Goal: Information Seeking & Learning: Understand process/instructions

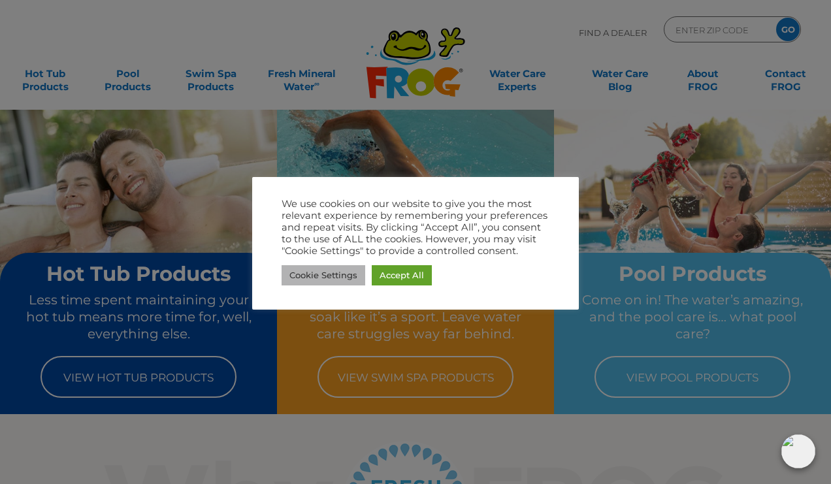
click at [309, 274] on link "Cookie Settings" at bounding box center [324, 275] width 84 height 20
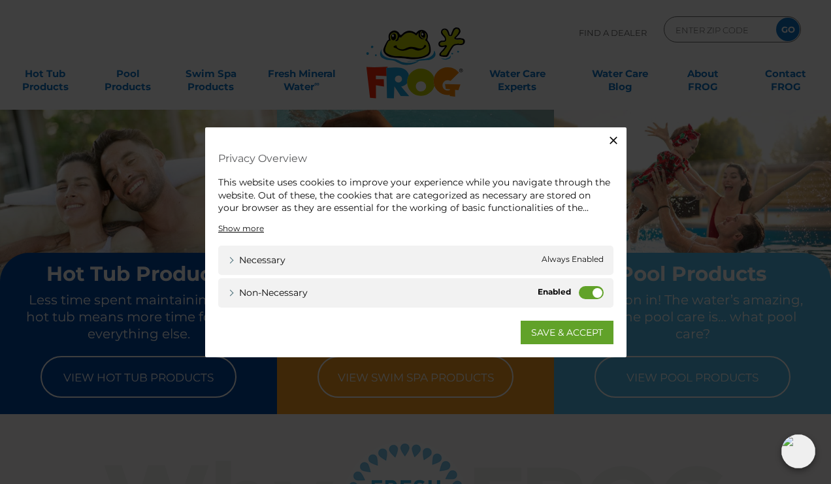
click at [582, 290] on label "Non-necessary" at bounding box center [591, 292] width 25 height 13
click at [0, 0] on input "Non-necessary" at bounding box center [0, 0] width 0 height 0
click at [550, 329] on link "SAVE & ACCEPT" at bounding box center [567, 332] width 93 height 24
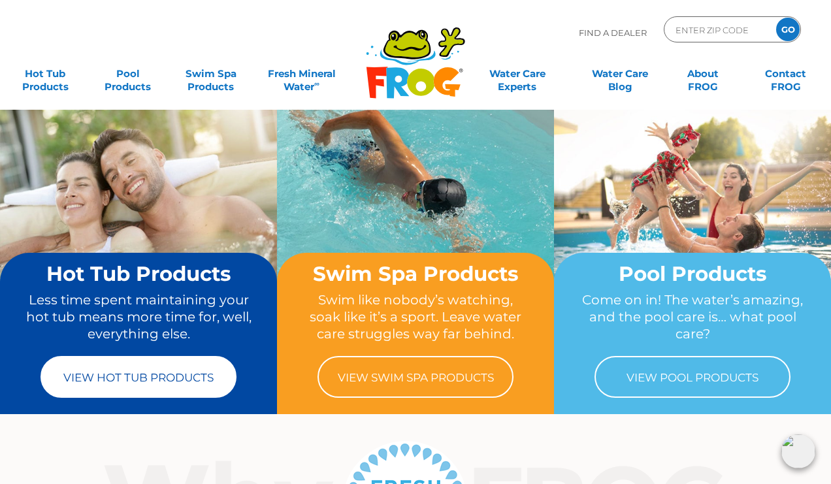
click at [122, 371] on link "View Hot Tub Products" at bounding box center [139, 377] width 196 height 42
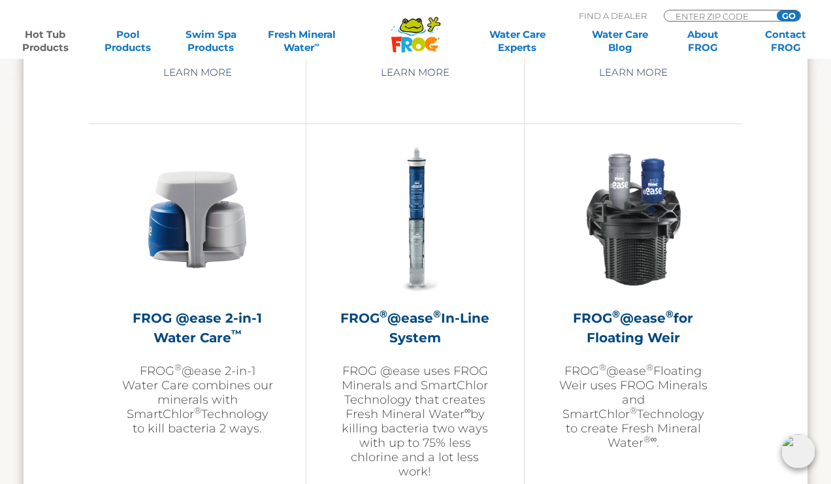
scroll to position [1840, 0]
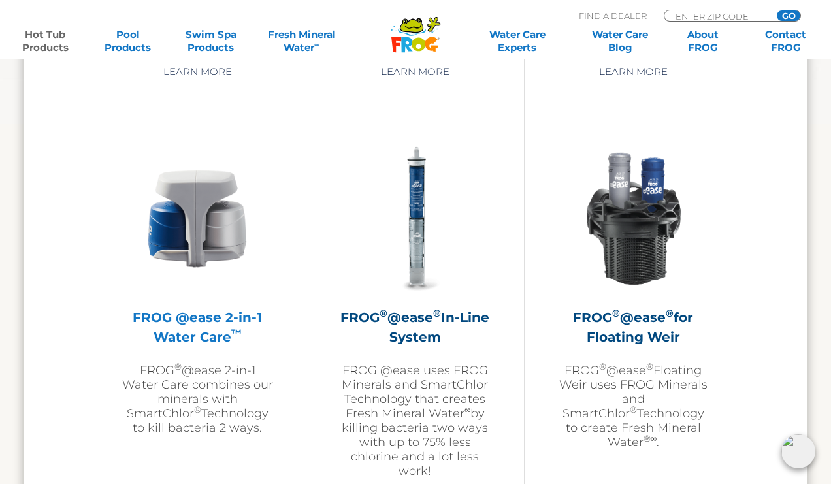
click at [216, 343] on h2 "FROG @ease 2-in-1 Water Care ™" at bounding box center [198, 327] width 152 height 39
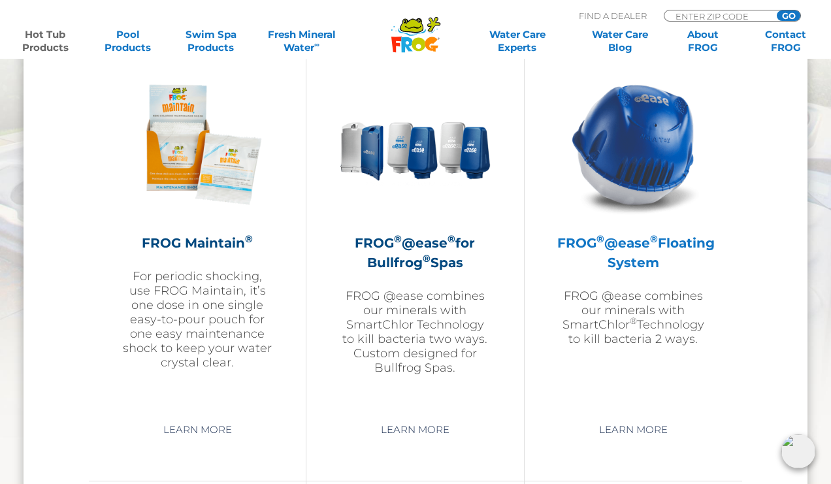
scroll to position [1478, 0]
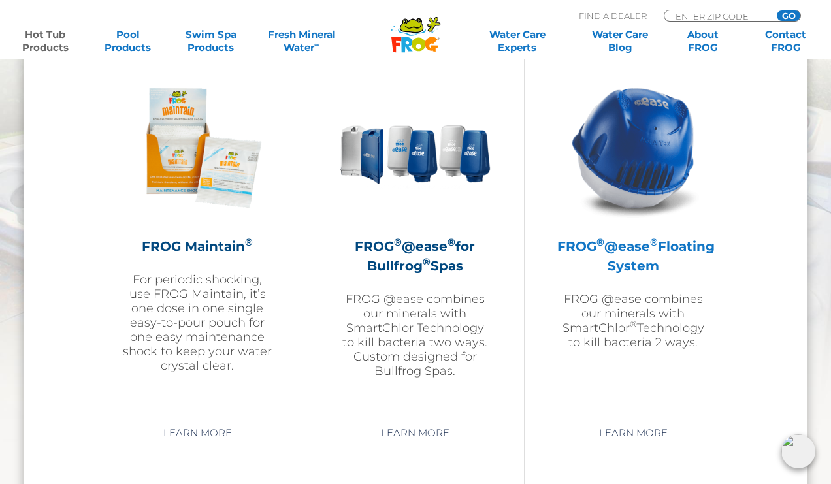
click at [654, 261] on h2 "FROG ® @ease ® Floating System" at bounding box center [633, 256] width 152 height 39
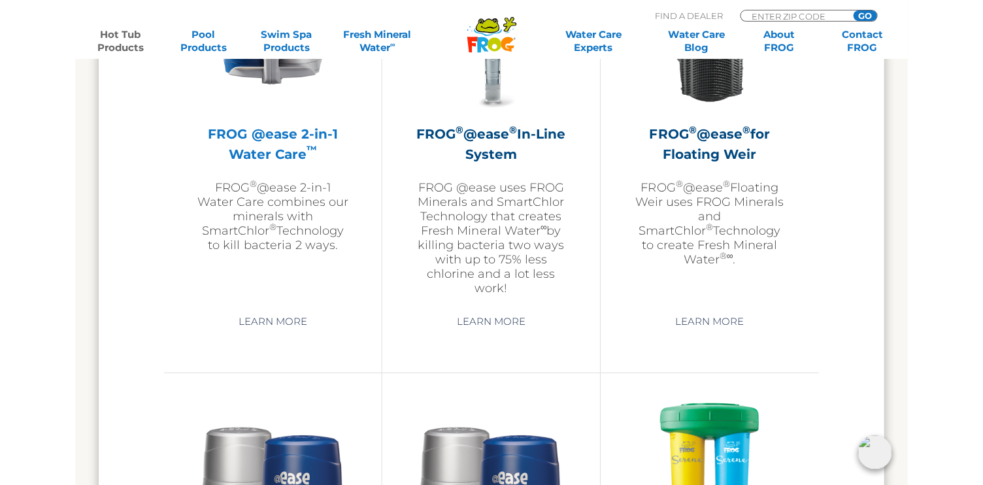
scroll to position [2025, 0]
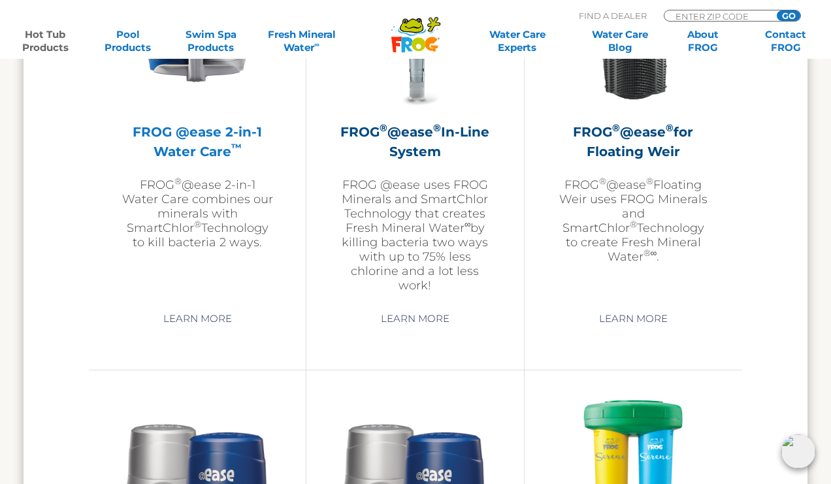
click at [211, 144] on h2 "FROG @ease 2-in-1 Water Care ™" at bounding box center [198, 141] width 152 height 39
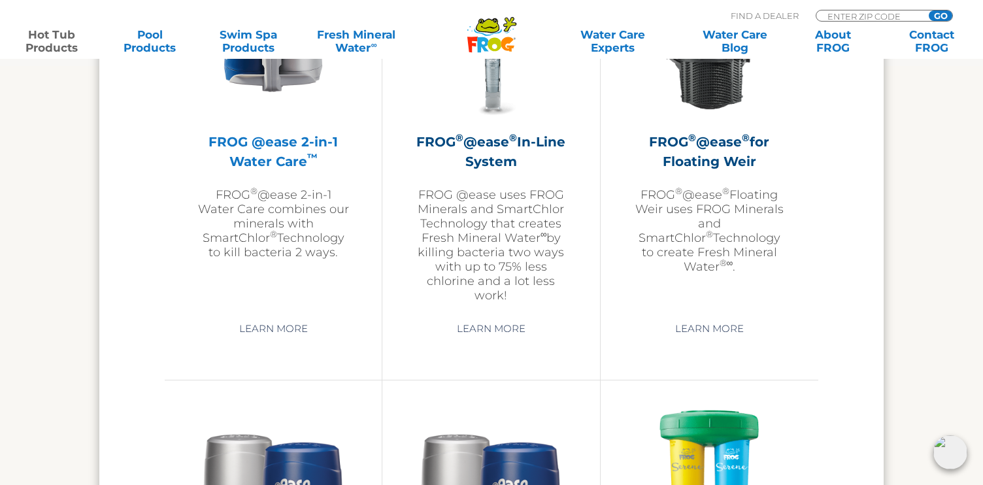
scroll to position [2033, 0]
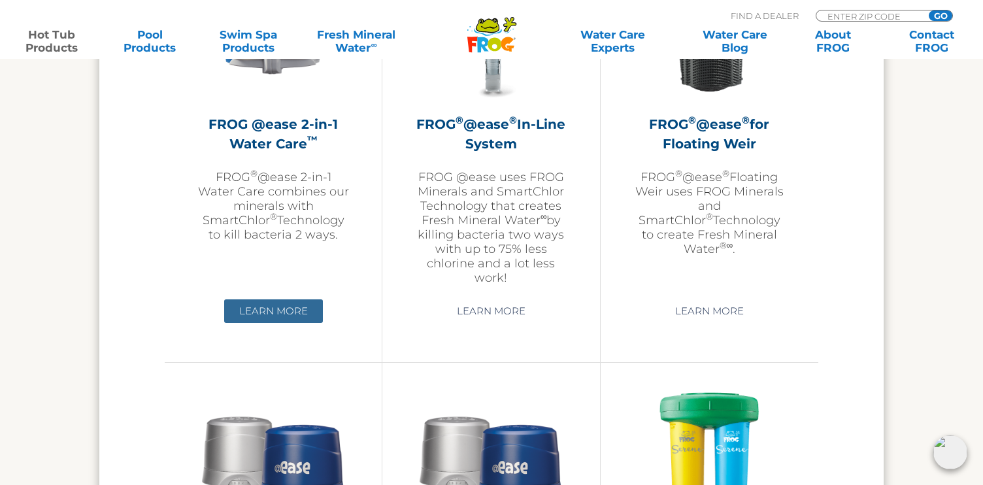
click at [282, 319] on link "Learn More" at bounding box center [273, 311] width 99 height 24
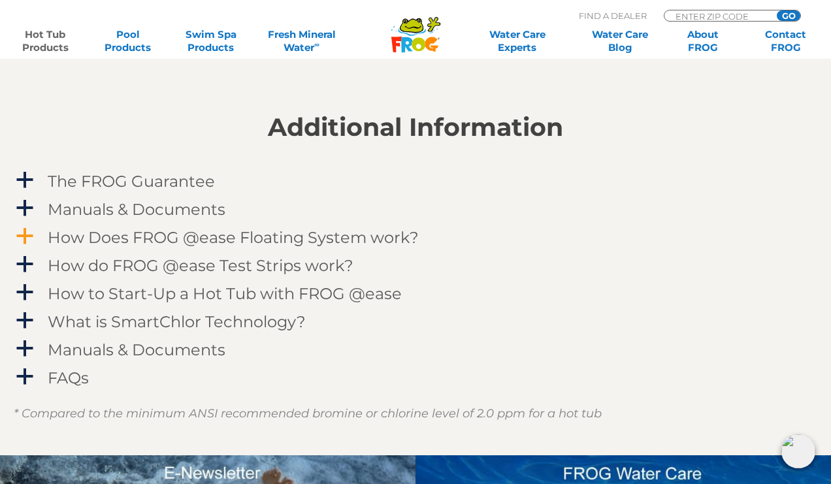
scroll to position [1255, 0]
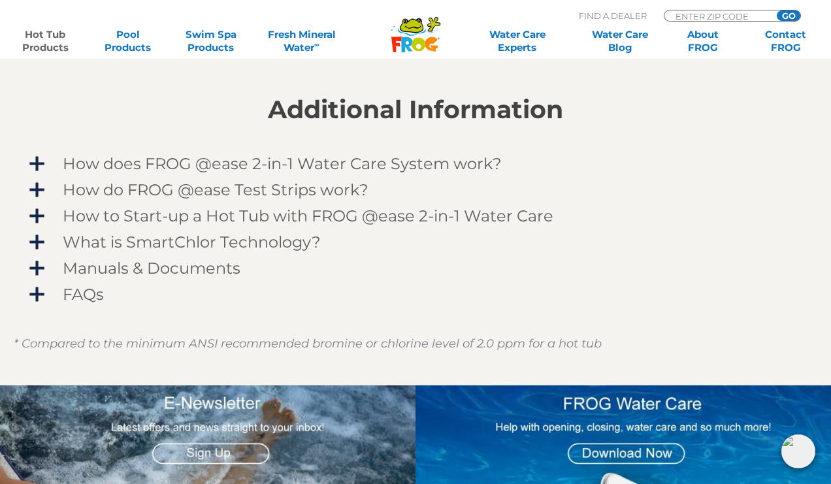
scroll to position [1066, 0]
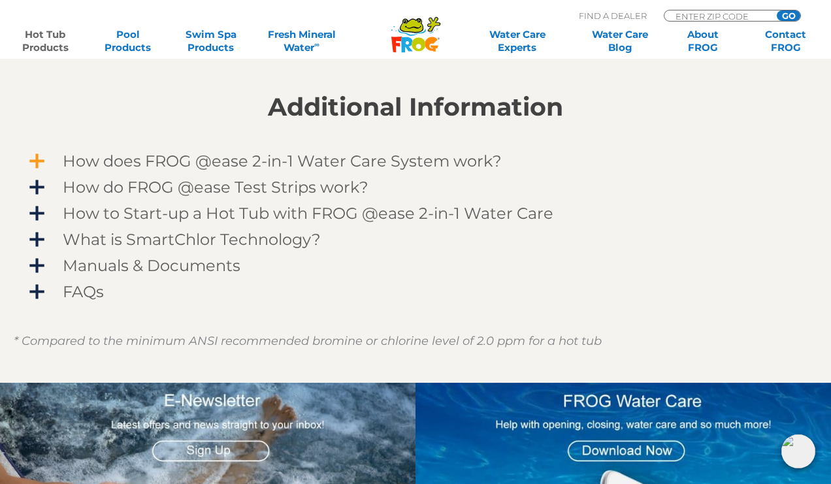
click at [222, 169] on span "How does FROG @ease 2-in-1 Water Care System work?" at bounding box center [424, 161] width 761 height 18
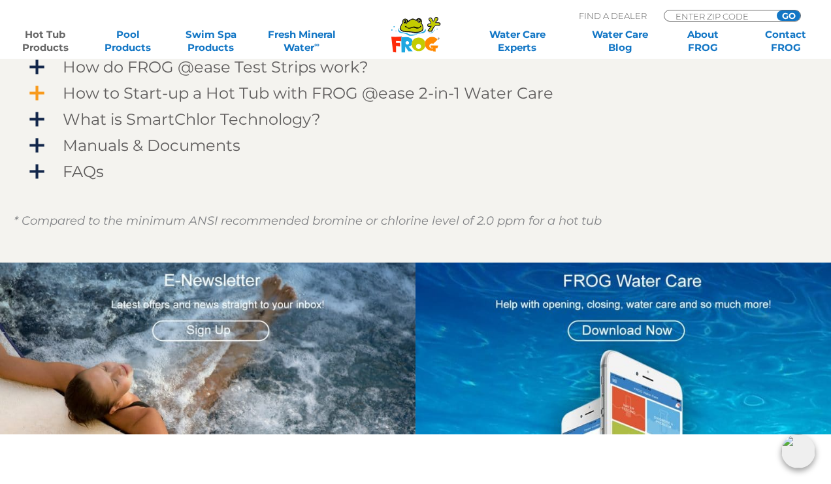
scroll to position [1361, 0]
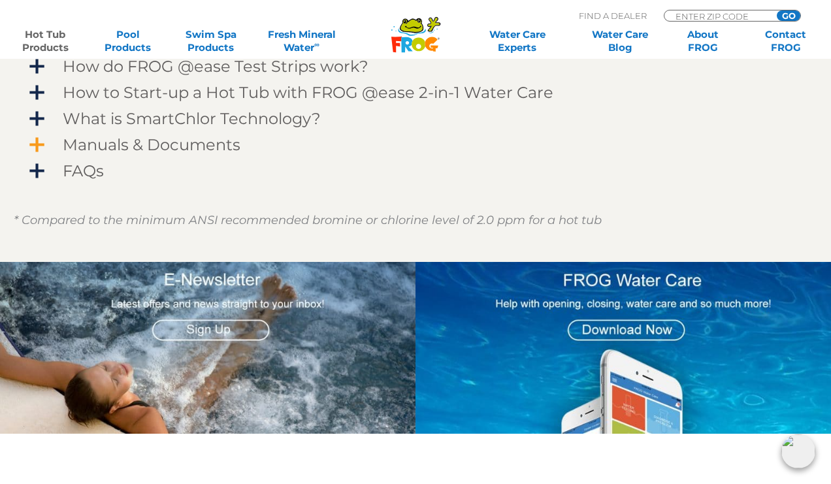
click at [178, 152] on span "Manuals & Documents" at bounding box center [424, 145] width 761 height 18
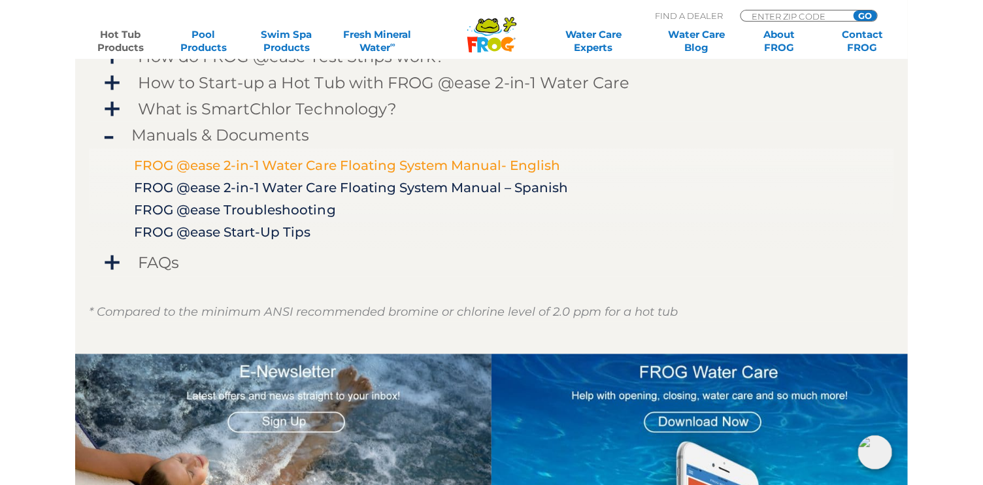
scroll to position [1198, 0]
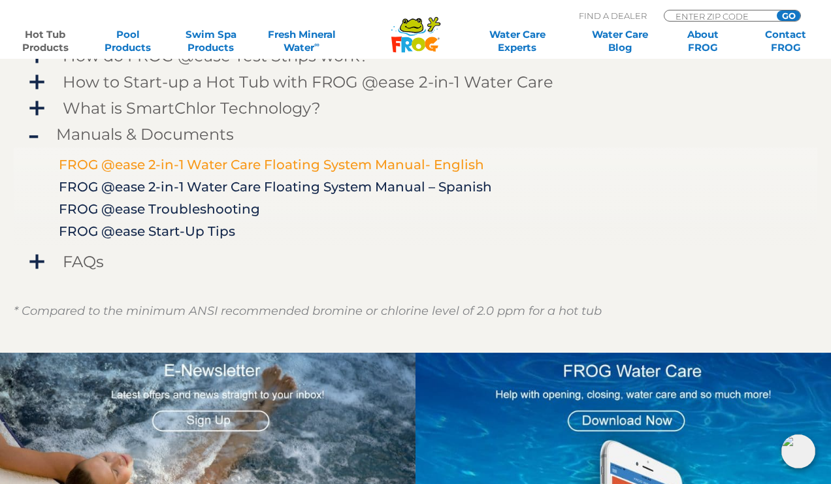
click at [329, 167] on link "FROG @ease 2-in-1 Water Care Floating System Manual- English" at bounding box center [271, 165] width 425 height 16
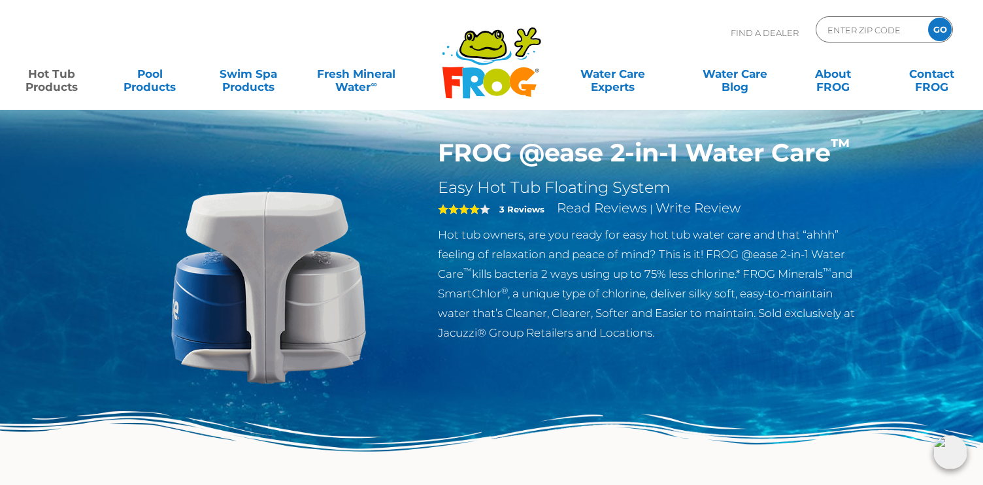
scroll to position [16, 0]
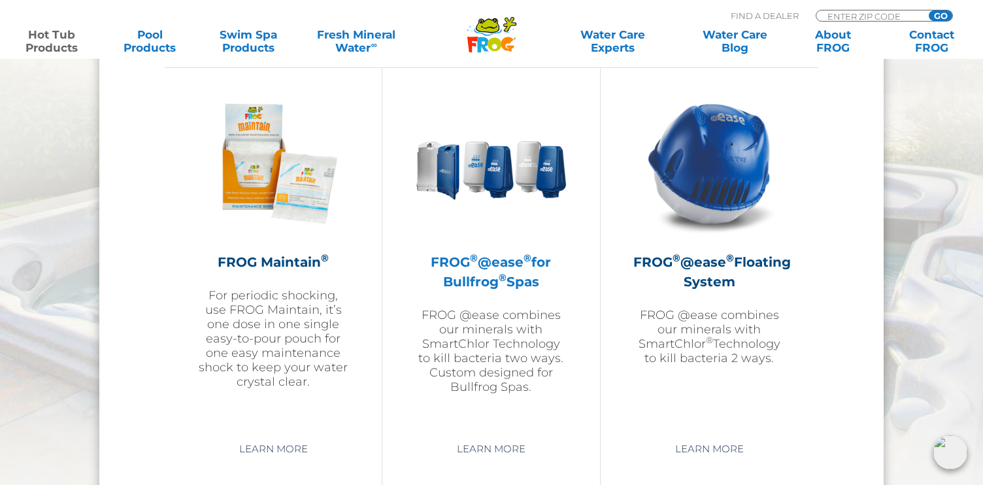
scroll to position [1466, 0]
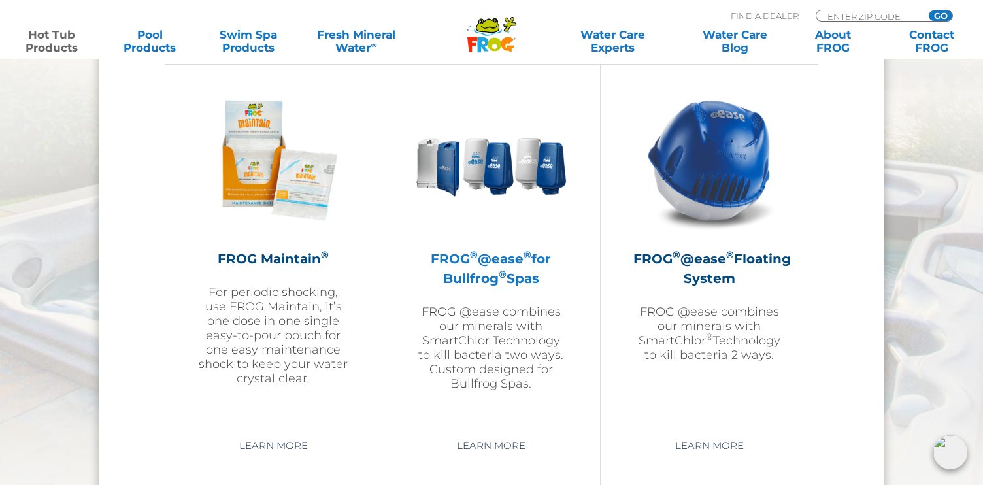
click at [487, 212] on img at bounding box center [491, 160] width 152 height 152
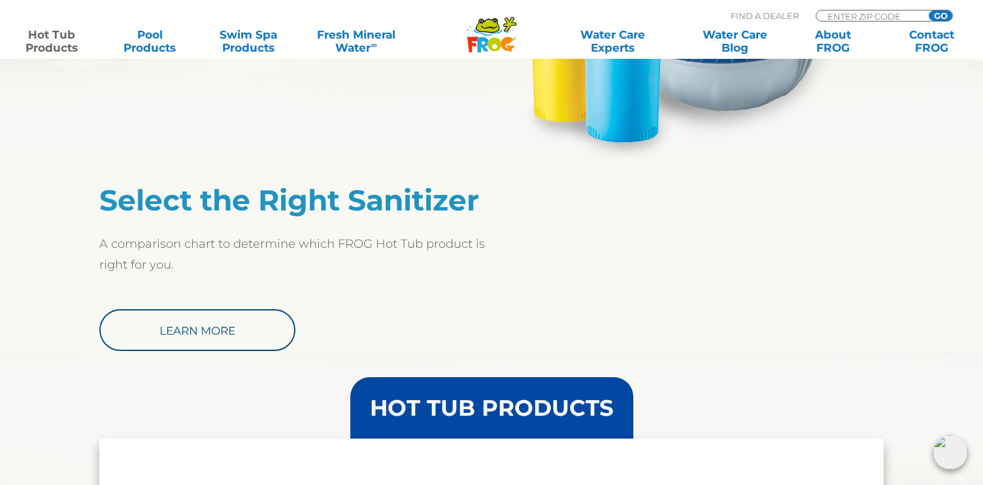
scroll to position [869, 0]
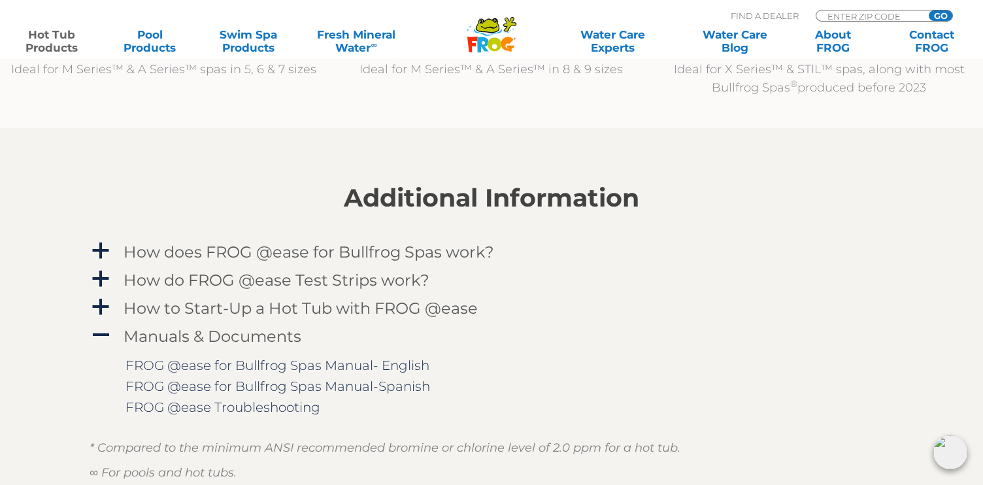
scroll to position [1628, 0]
